Goal: Navigation & Orientation: Understand site structure

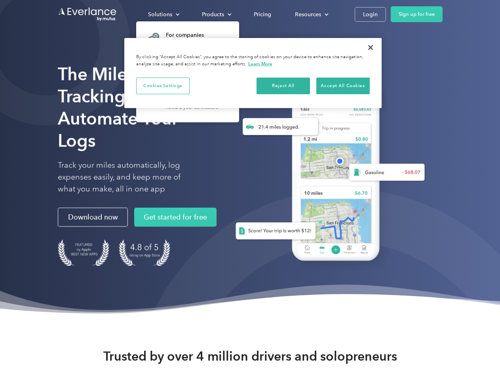
click at [163, 14] on div "Solutions" at bounding box center [160, 14] width 24 height 10
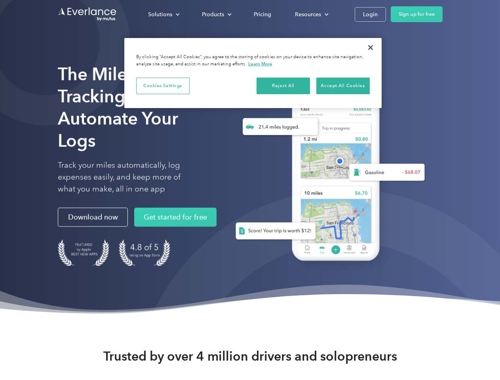
click at [216, 14] on div "Products" at bounding box center [213, 14] width 22 height 10
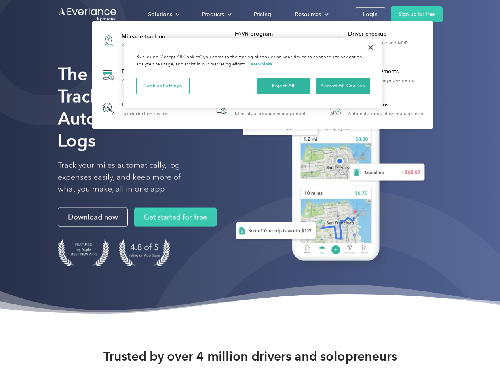
click at [311, 14] on div "Resources" at bounding box center [308, 14] width 26 height 10
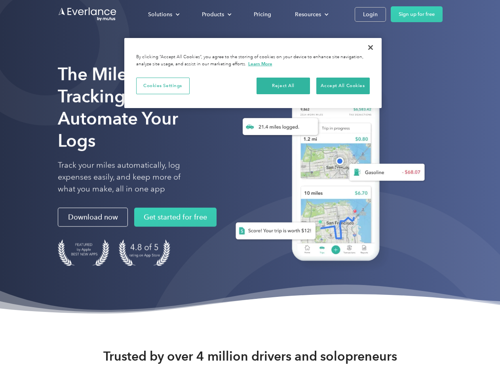
click at [163, 85] on button "Cookies Settings" at bounding box center [162, 86] width 53 height 17
click at [0, 0] on div "When you visit any website, it may store or retrieve information on your browse…" at bounding box center [0, 0] width 0 height 0
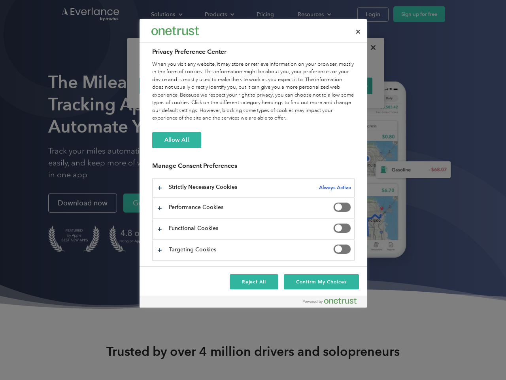
click at [343, 85] on div "When you visit any website, it may store or retrieve information on your browse…" at bounding box center [253, 92] width 203 height 62
